Goal: Check status

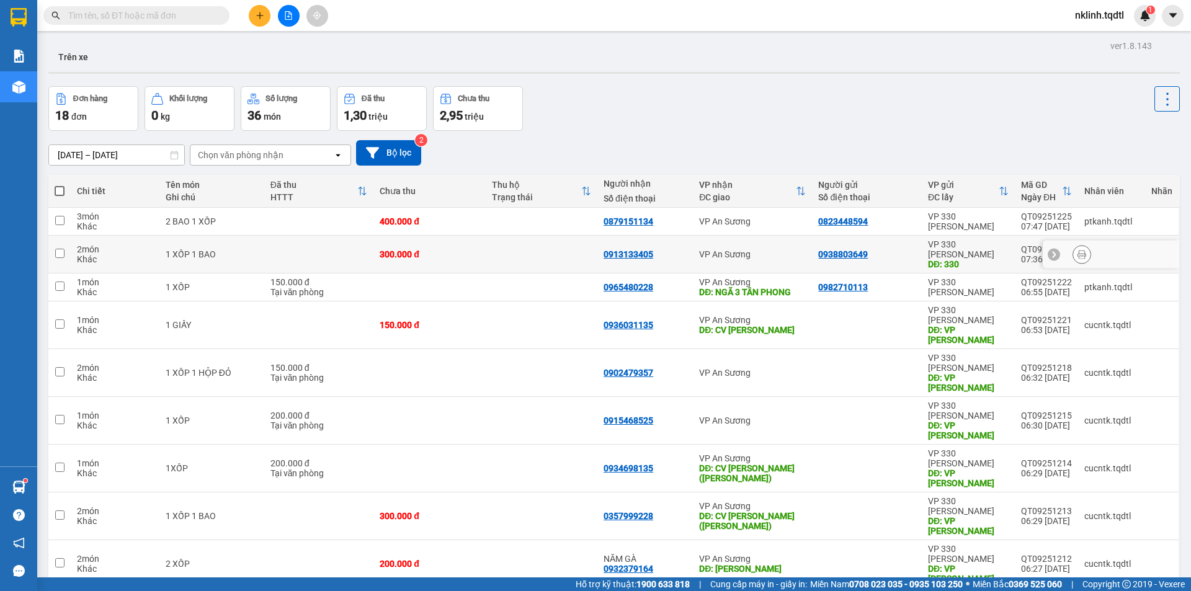
scroll to position [57, 0]
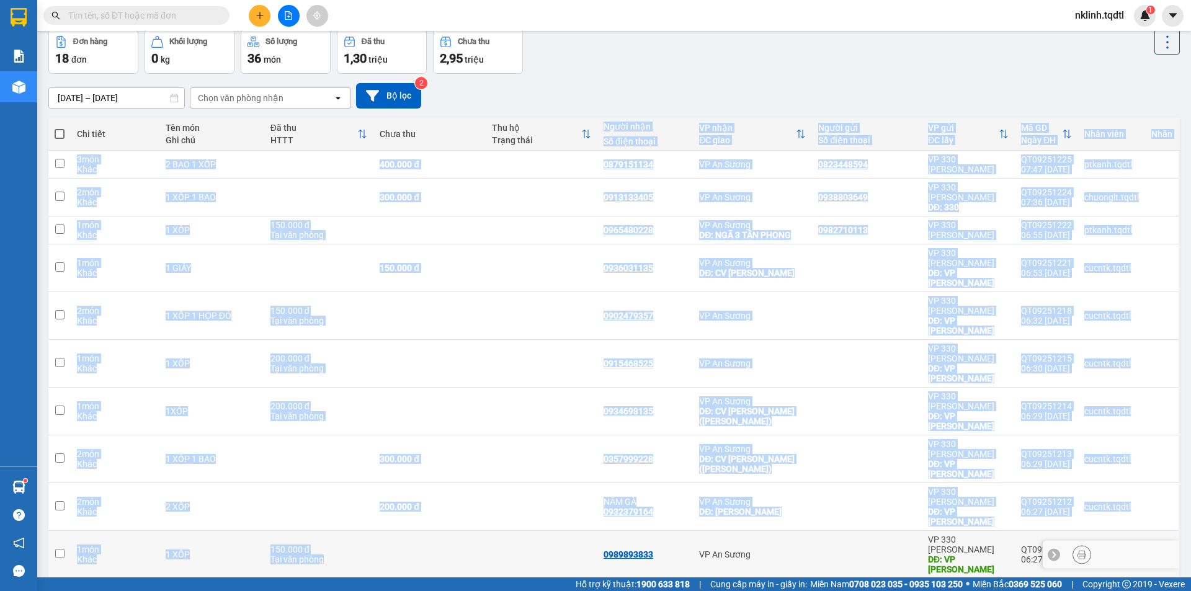
drag, startPoint x: 575, startPoint y: 146, endPoint x: 588, endPoint y: 496, distance: 350.2
click at [588, 497] on table "Chi tiết Tên món Ghi chú Đã thu HTTT Chưa thu Thu hộ Trạng thái Người nhận Số đ…" at bounding box center [614, 348] width 1132 height 461
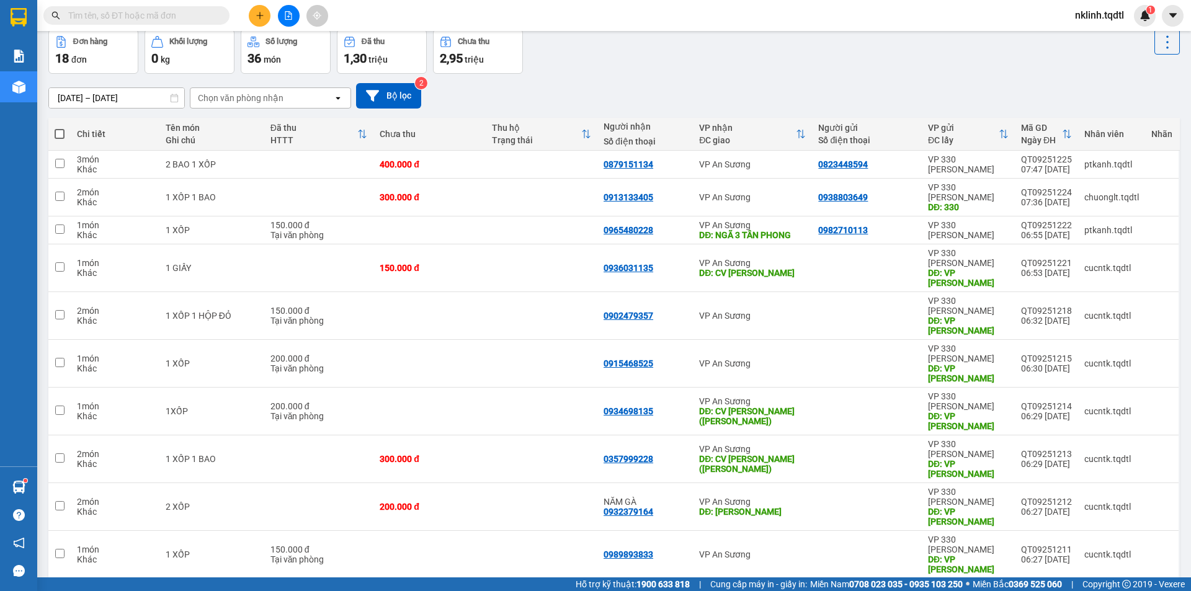
click at [549, 588] on div "1 2 10 / trang open" at bounding box center [614, 598] width 1122 height 21
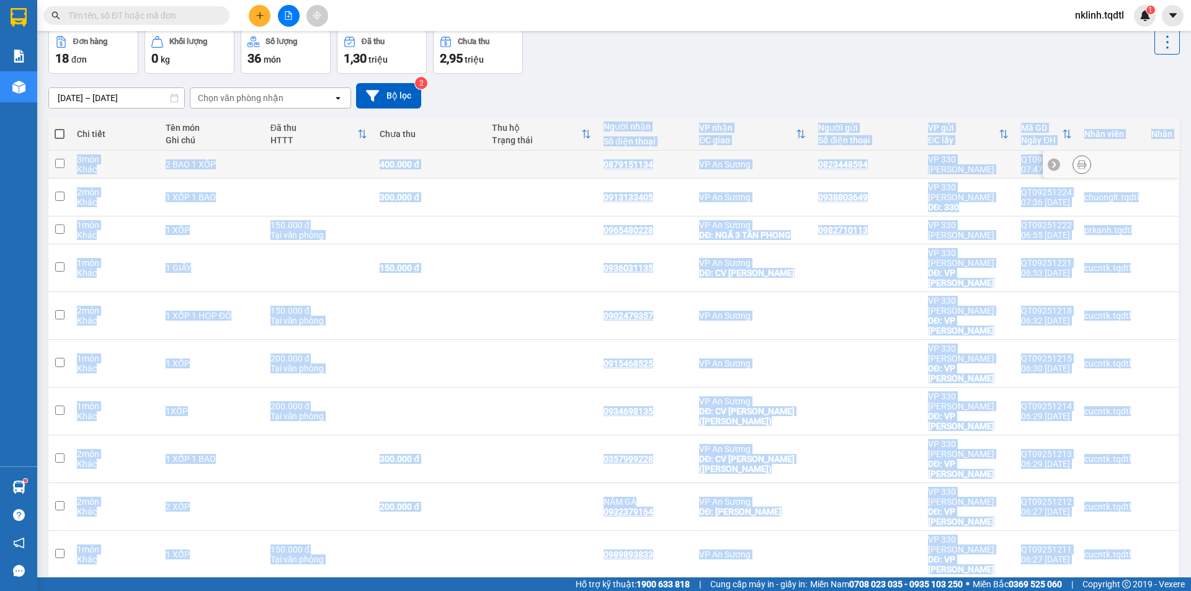
drag, startPoint x: 554, startPoint y: 503, endPoint x: 566, endPoint y: 136, distance: 367.5
click at [566, 137] on div "Chi tiết Tên món Ghi chú Đã thu HTTT Chưa thu Thu hộ Trạng thái Người nhận Số đ…" at bounding box center [614, 368] width 1132 height 501
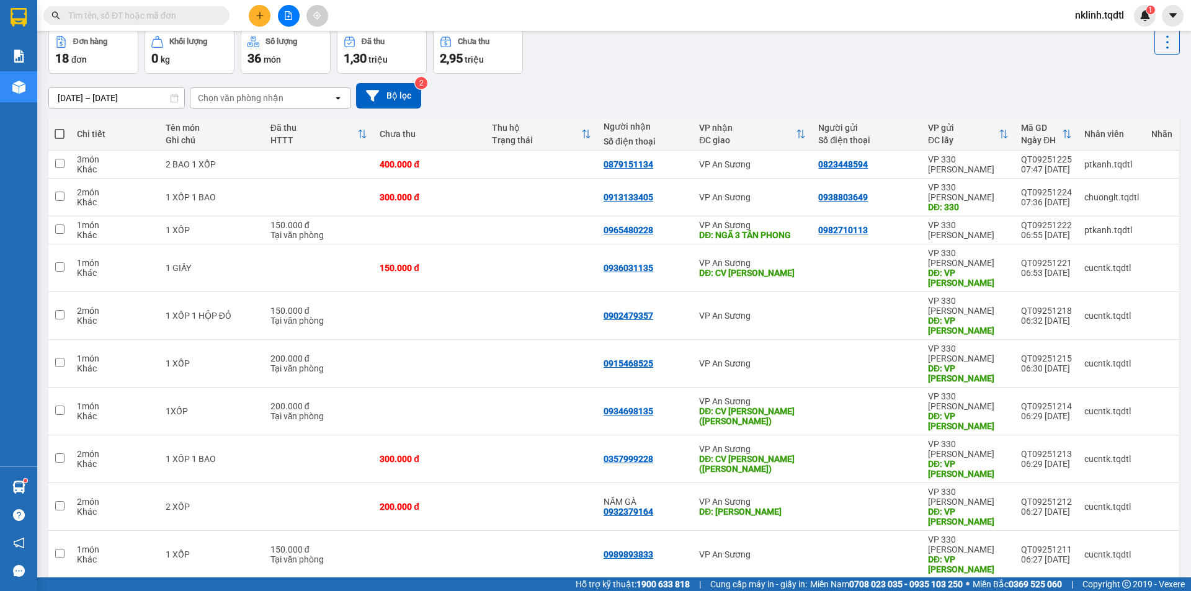
click at [567, 72] on div "Đơn hàng 18 đơn Khối lượng 0 kg Số lượng 36 món Đã thu 1,30 triệu Chưa thu 2,95…" at bounding box center [614, 51] width 1132 height 45
drag, startPoint x: 374, startPoint y: 159, endPoint x: 416, endPoint y: 176, distance: 45.8
click at [416, 176] on td "400.000 đ" at bounding box center [430, 165] width 112 height 28
checkbox input "true"
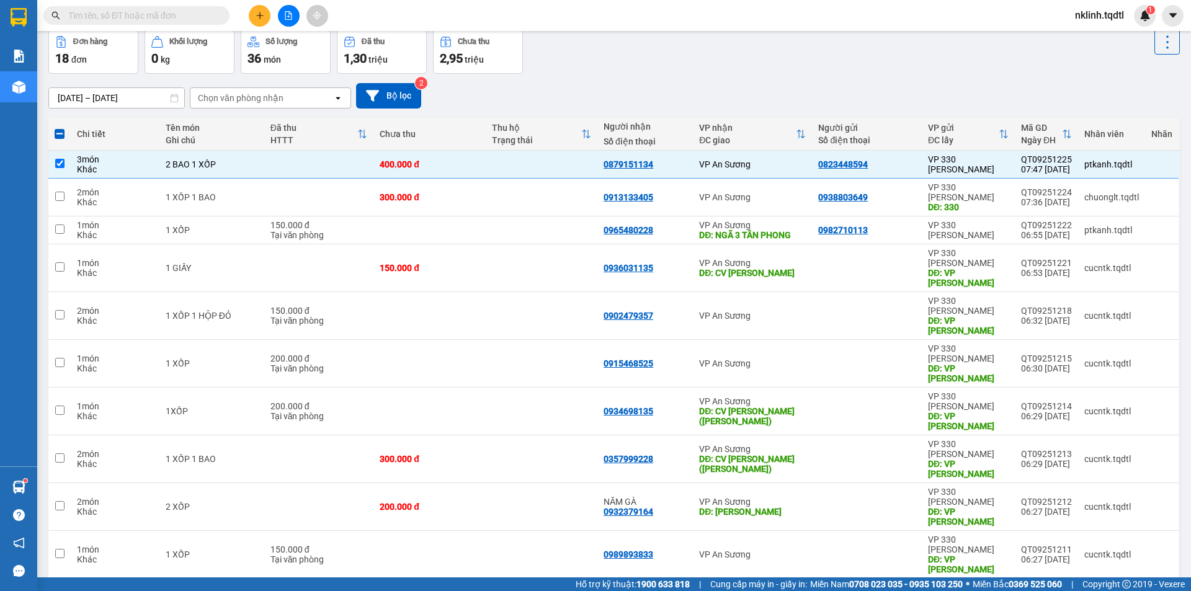
click at [585, 51] on div "Đơn hàng 18 đơn Khối lượng 0 kg Số lượng 36 món Đã thu 1,30 triệu Chưa thu 2,95…" at bounding box center [614, 51] width 1132 height 45
